Goal: Task Accomplishment & Management: Use online tool/utility

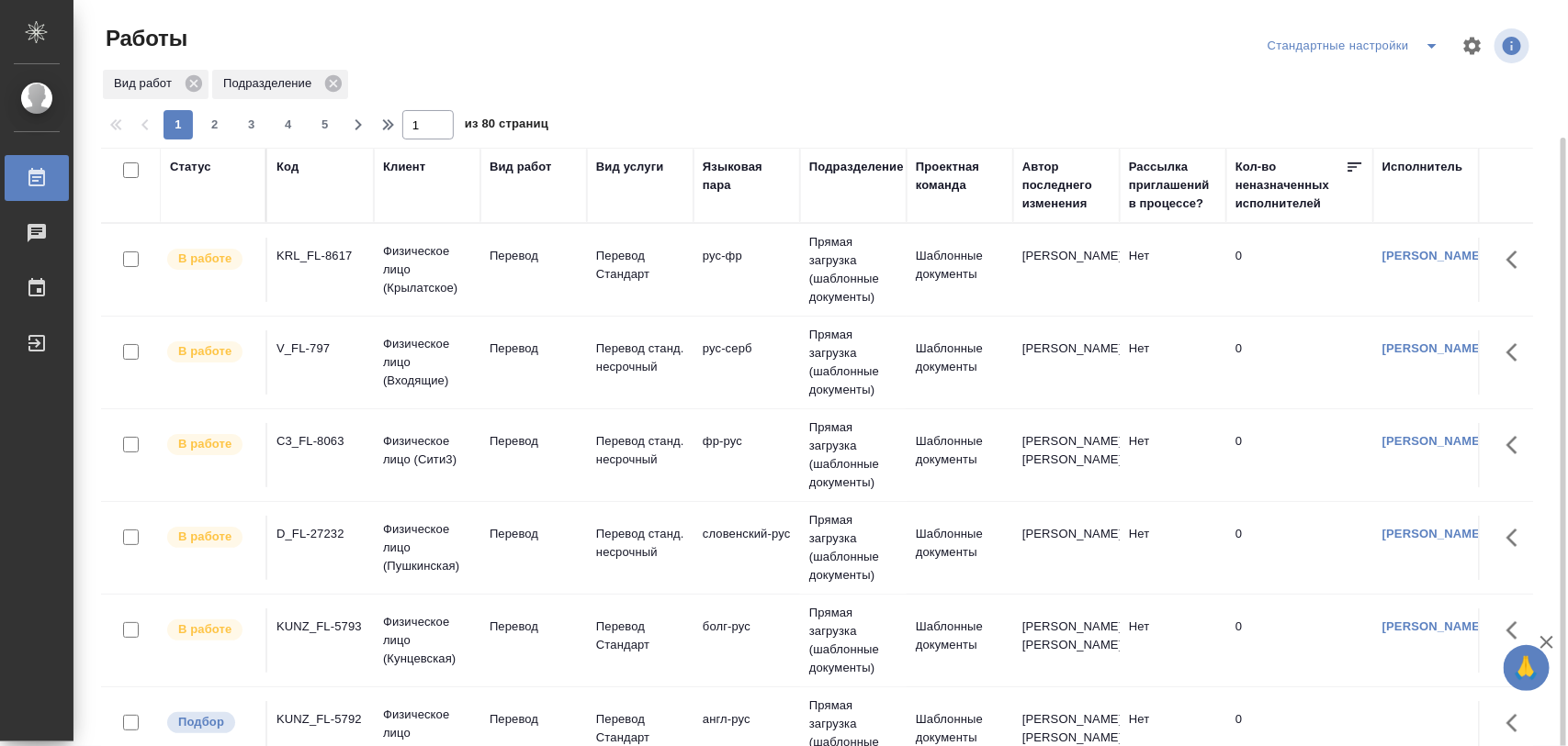
scroll to position [229, 0]
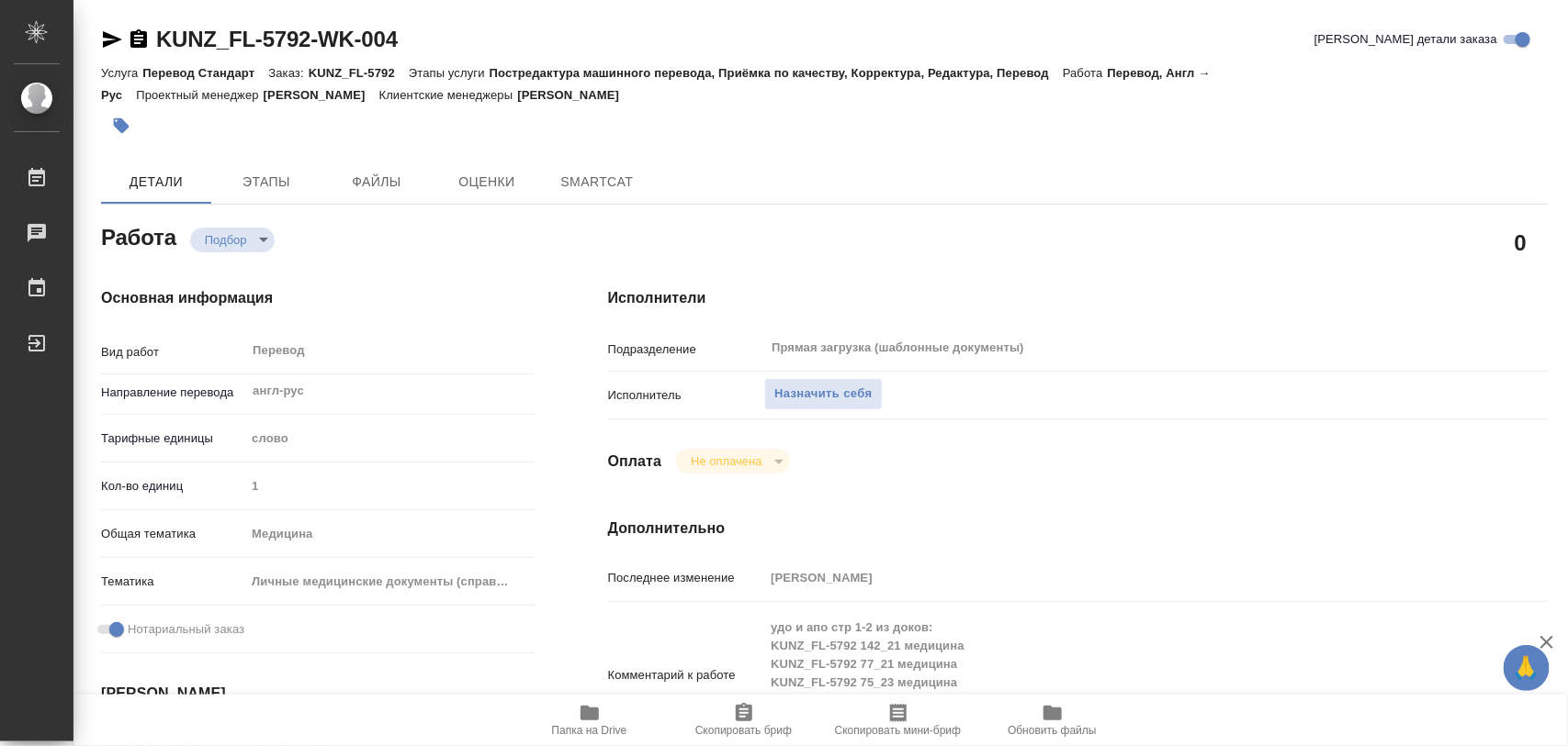
type textarea "x"
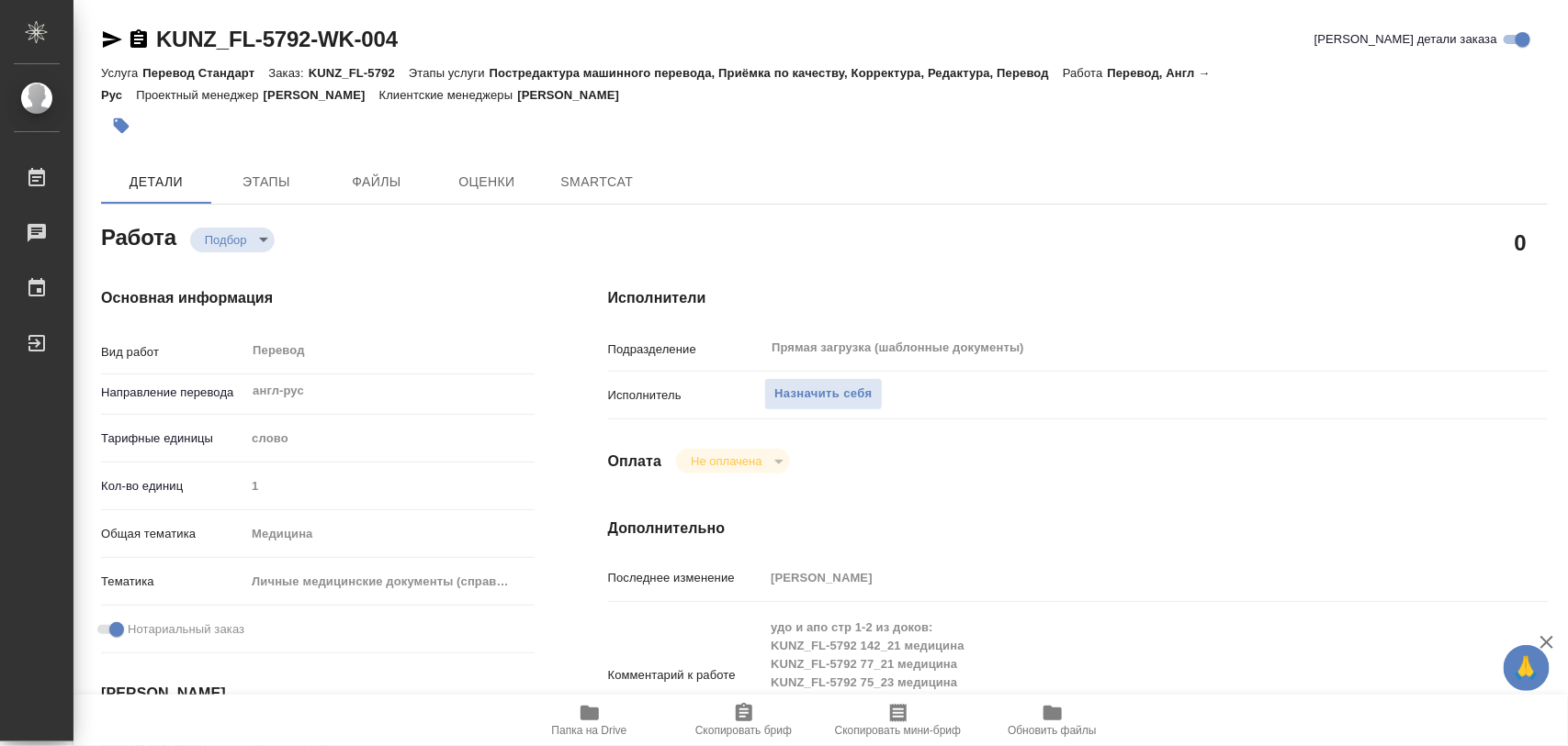
type textarea "x"
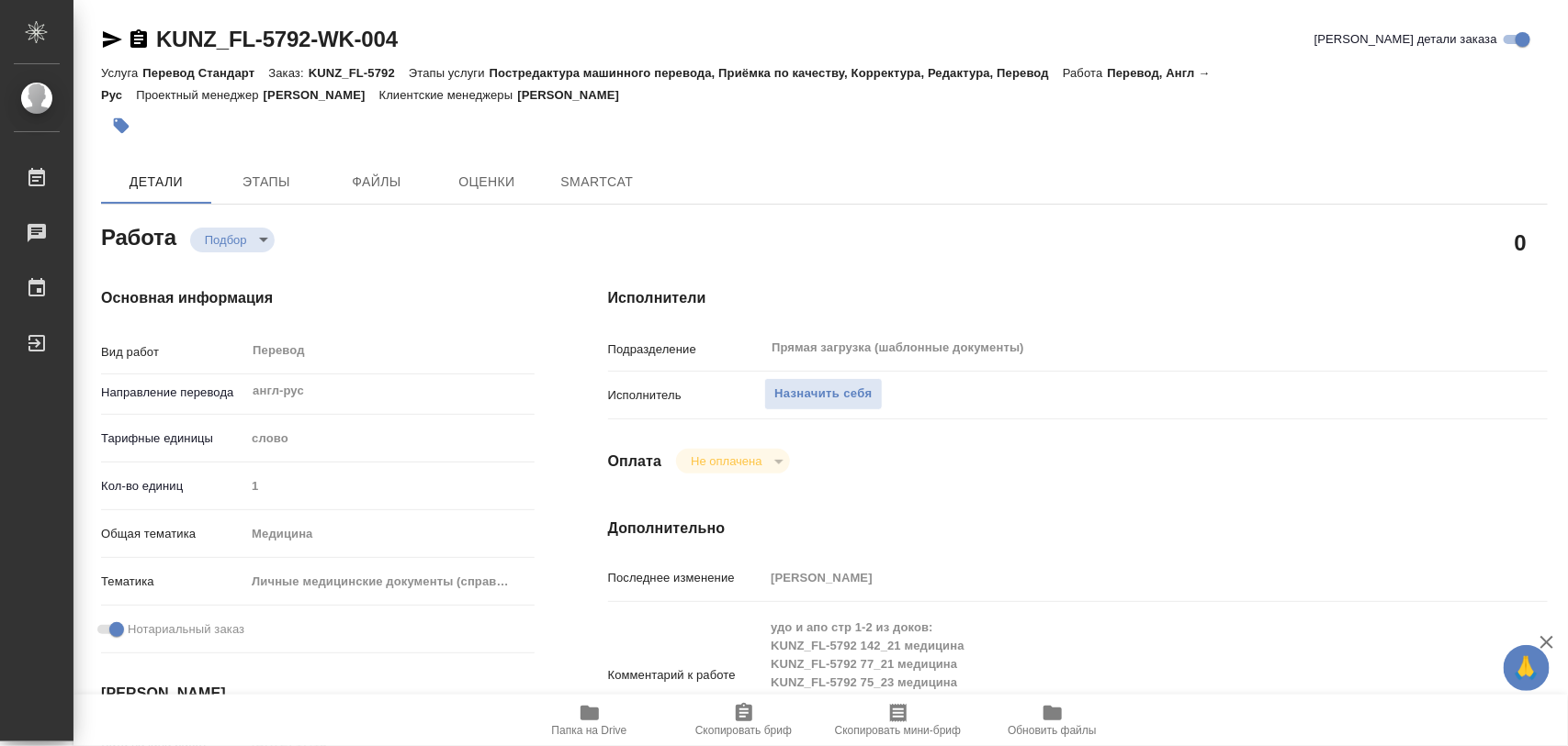
type textarea "x"
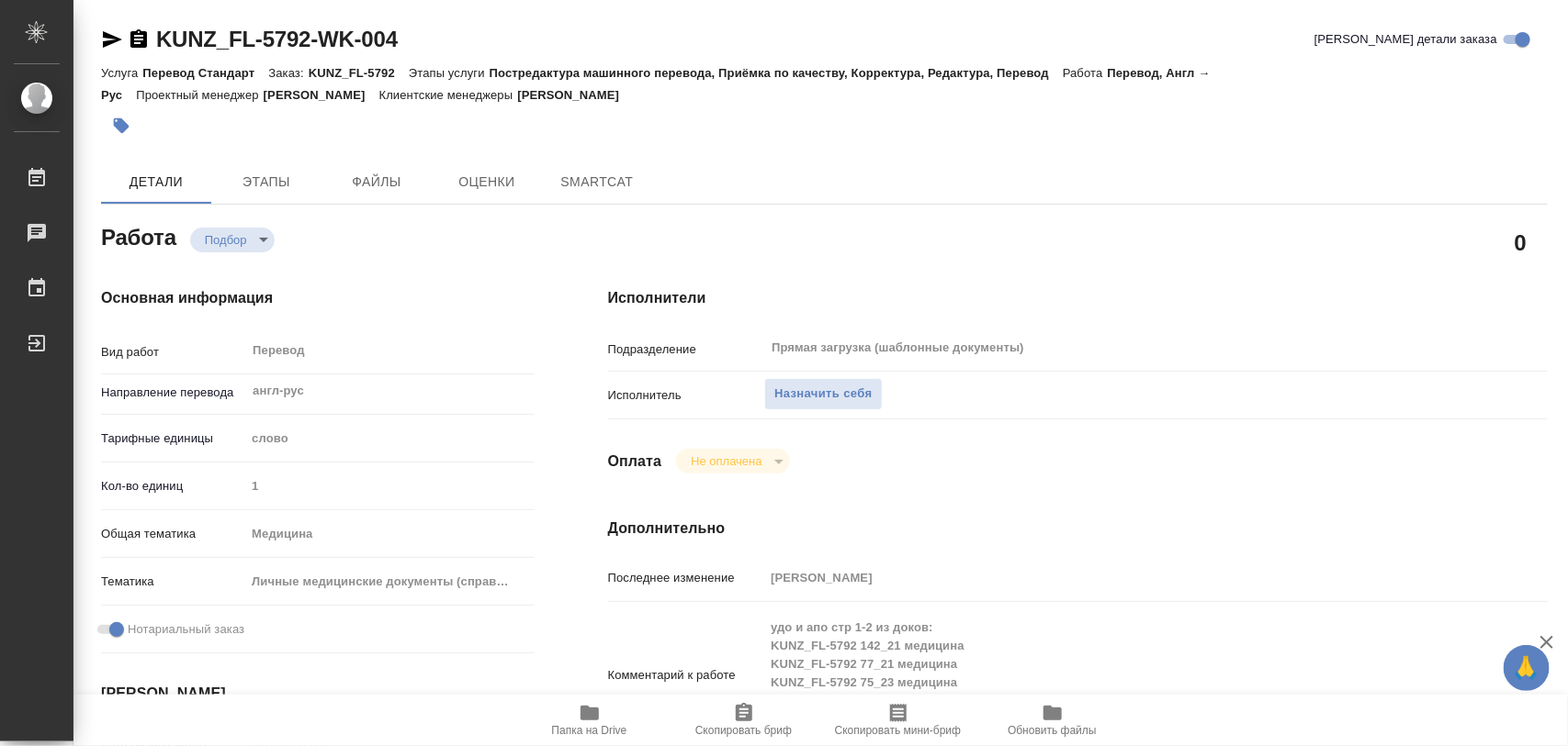
type textarea "x"
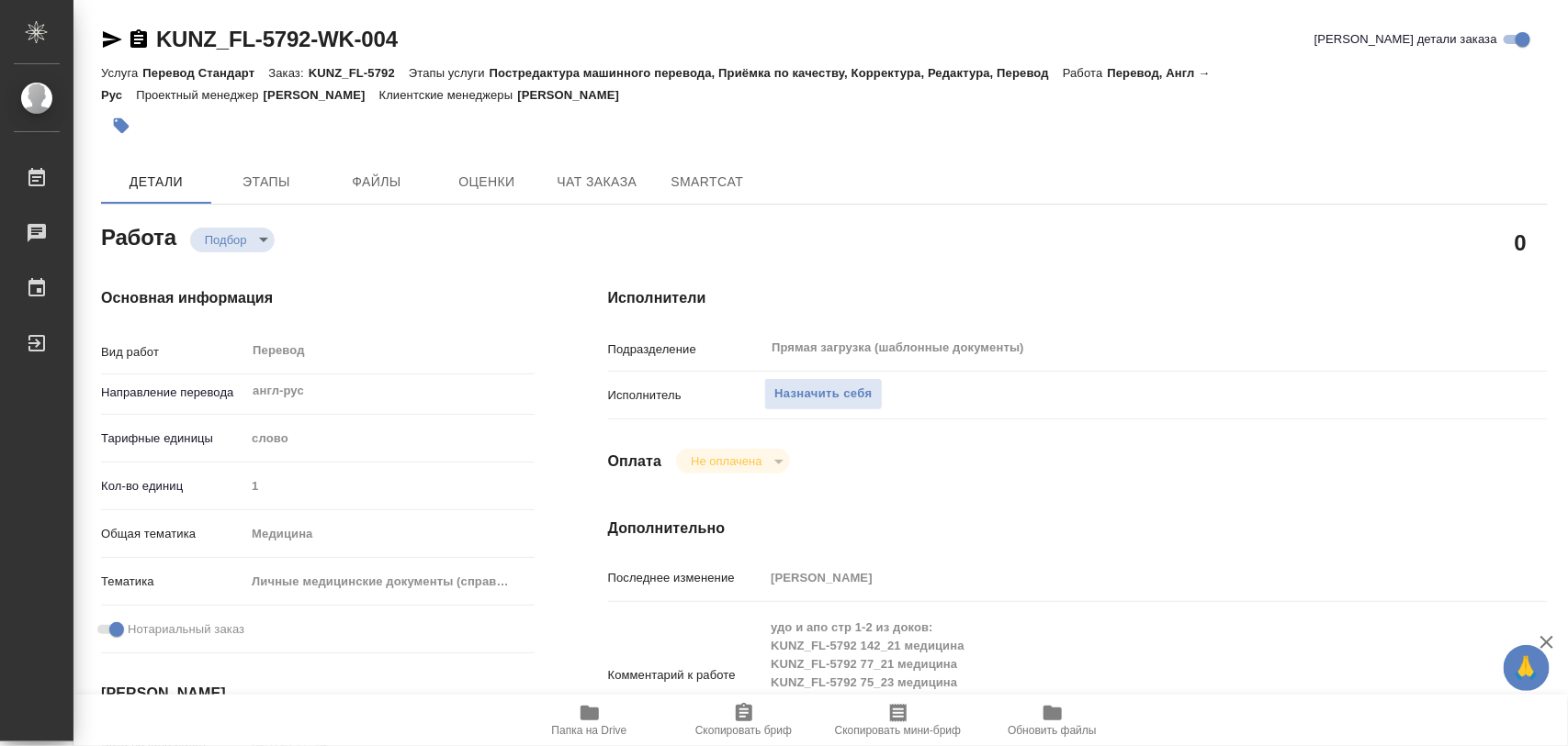
type textarea "x"
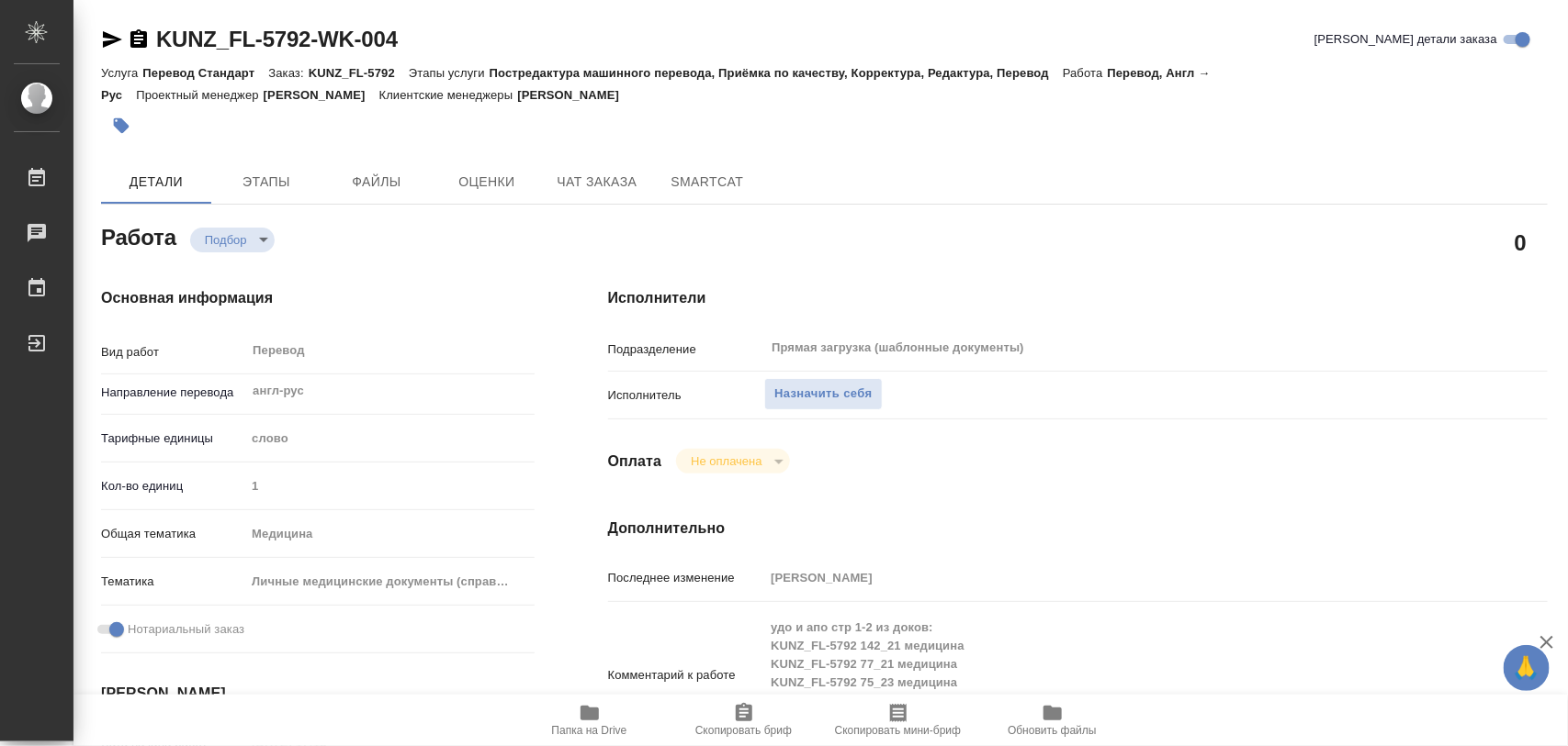
type textarea "x"
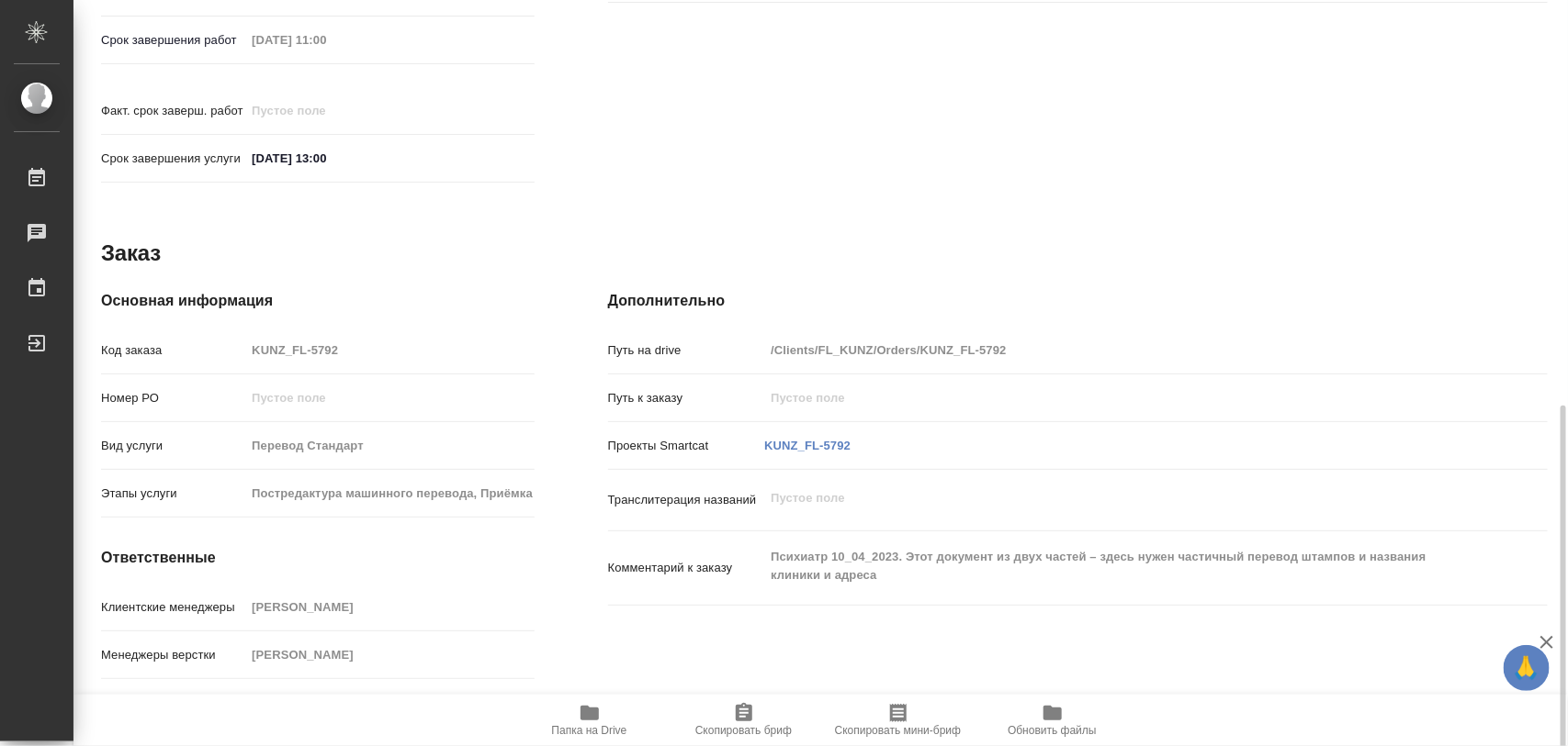
scroll to position [818, 0]
